Goal: Find specific page/section: Find specific page/section

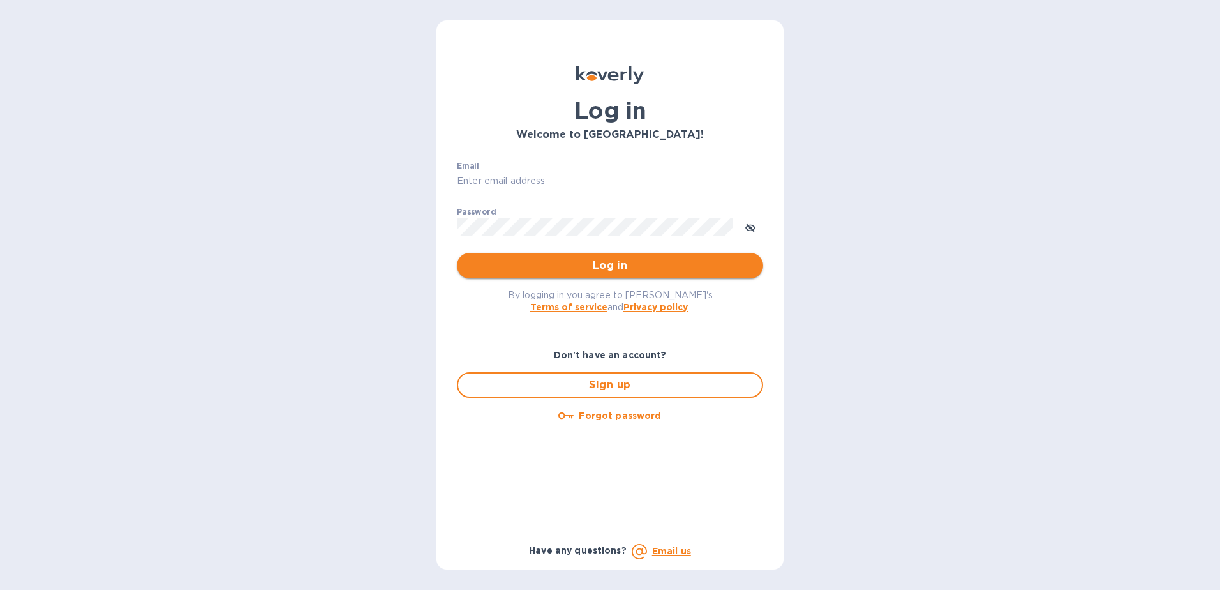
type input "[PERSON_NAME][EMAIL_ADDRESS][PERSON_NAME][DOMAIN_NAME]"
click at [624, 271] on span "Log in" at bounding box center [610, 265] width 286 height 15
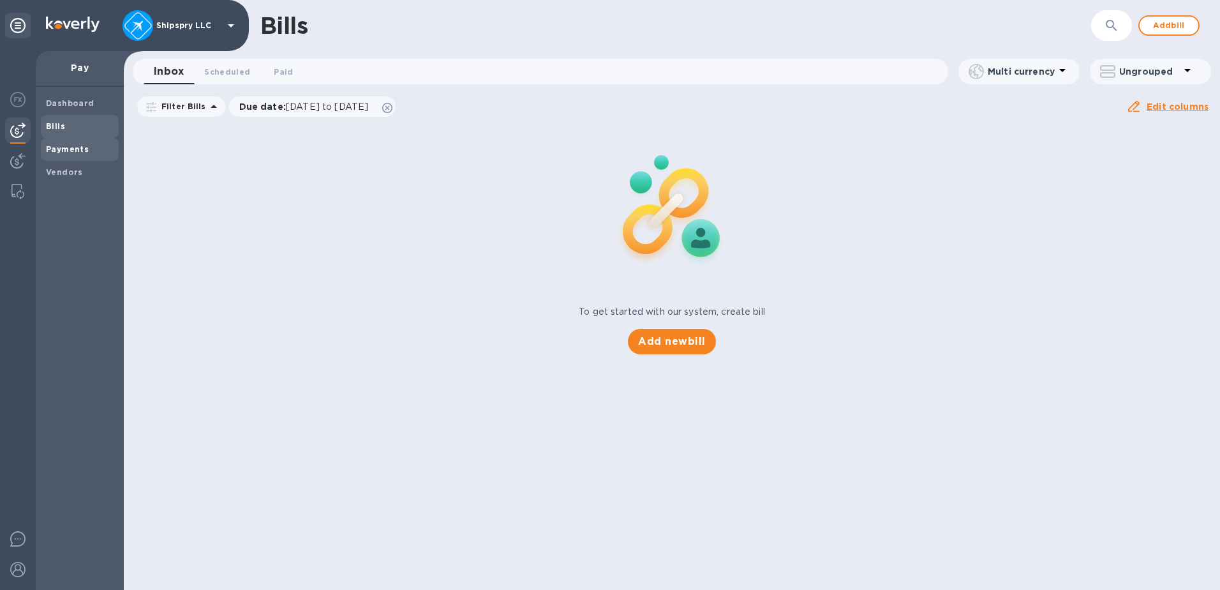
click at [77, 155] on span "Payments" at bounding box center [67, 149] width 43 height 13
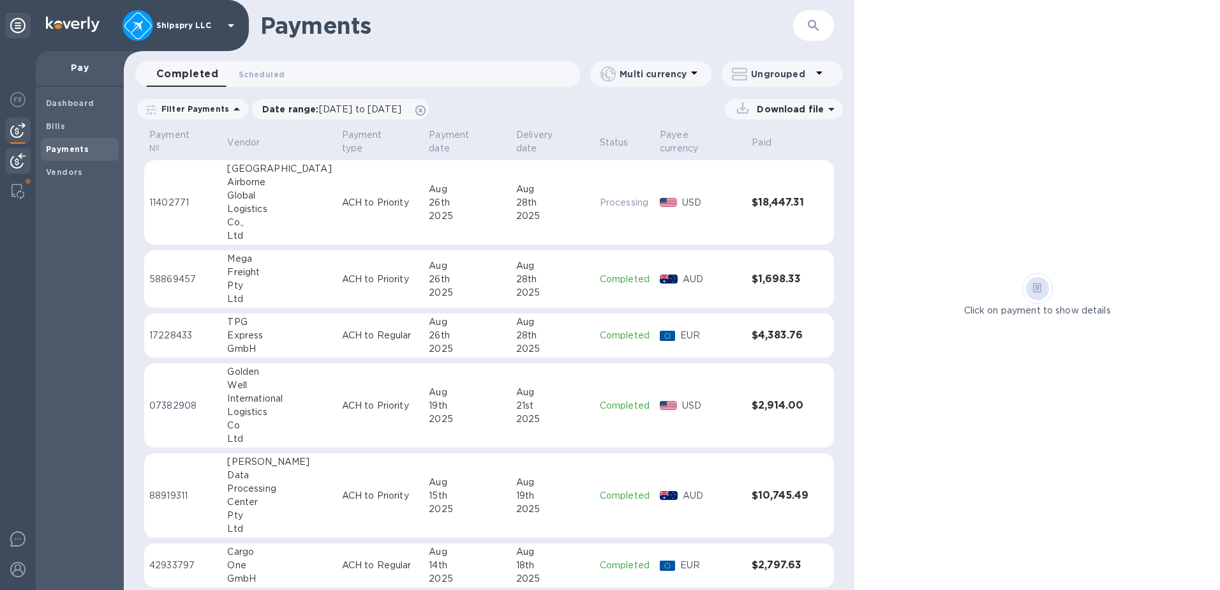
click at [22, 163] on img at bounding box center [17, 160] width 15 height 15
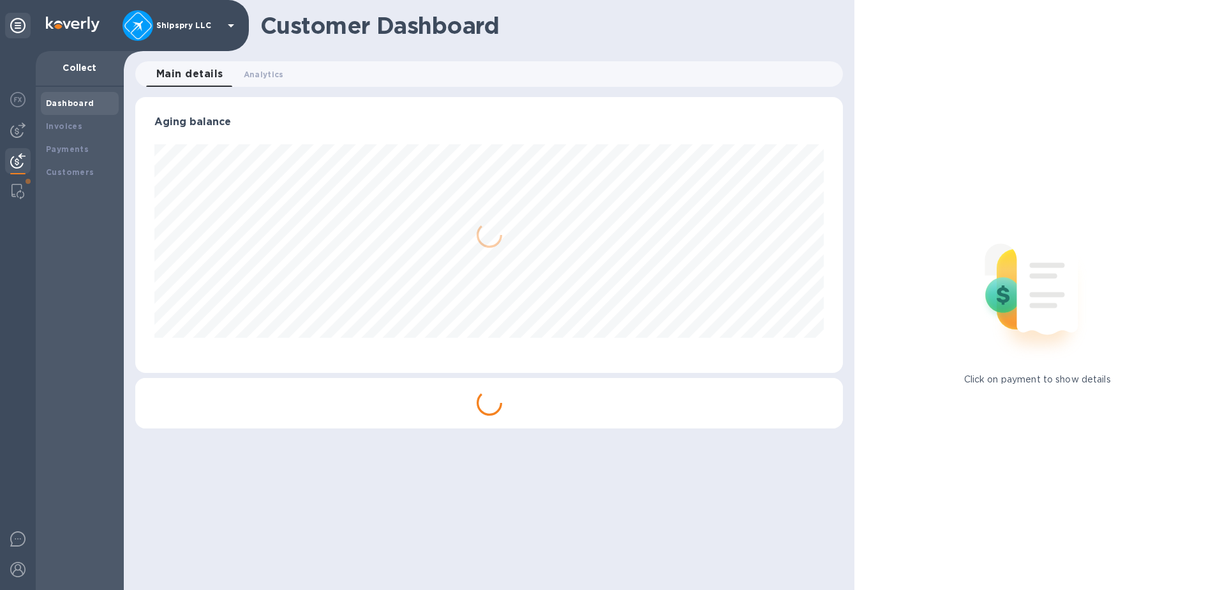
scroll to position [276, 708]
click at [66, 146] on b "Payments" at bounding box center [67, 149] width 43 height 10
